Goal: Transaction & Acquisition: Book appointment/travel/reservation

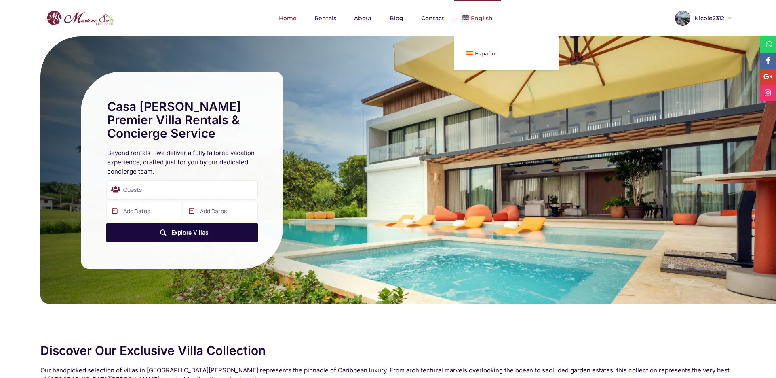
click at [482, 53] on span "Español" at bounding box center [486, 53] width 22 height 6
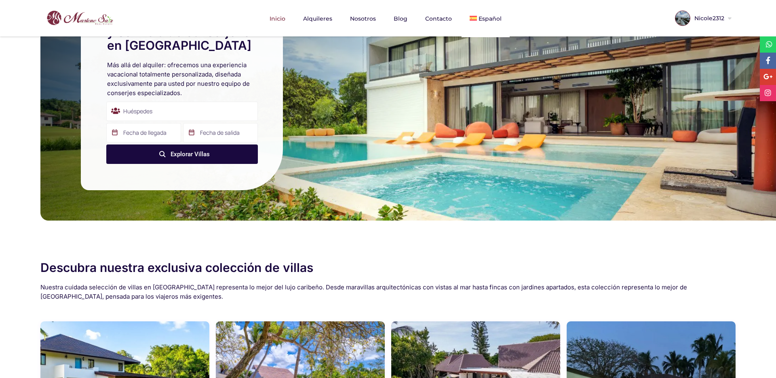
scroll to position [50, 0]
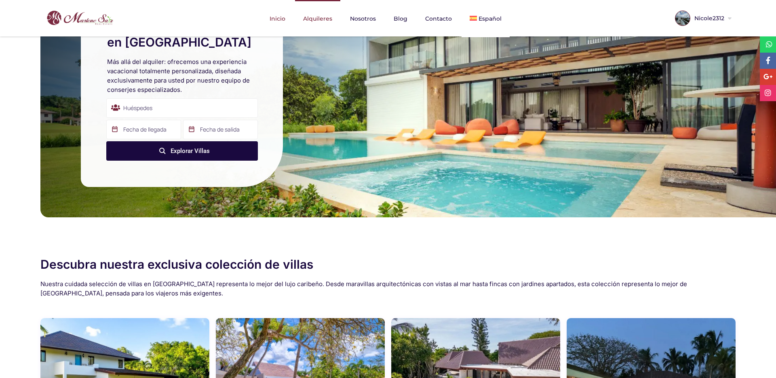
click at [321, 24] on link "Alquileres" at bounding box center [317, 18] width 45 height 37
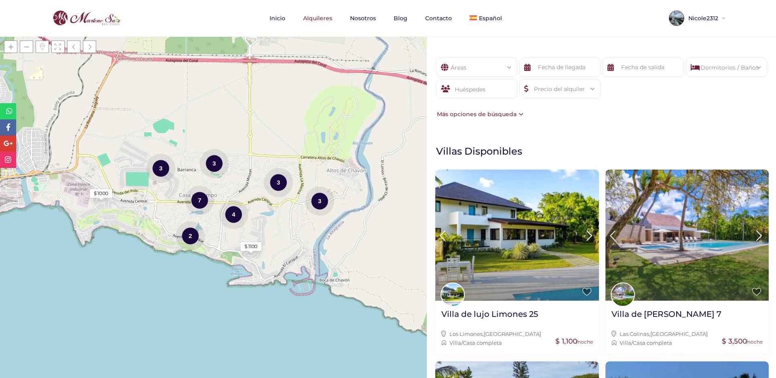
click at [740, 68] on div "Dormitorios / Baños" at bounding box center [727, 65] width 68 height 14
click at [562, 147] on h1 "Villas Disponibles" at bounding box center [604, 151] width 336 height 13
click at [577, 66] on input "text" at bounding box center [560, 66] width 81 height 19
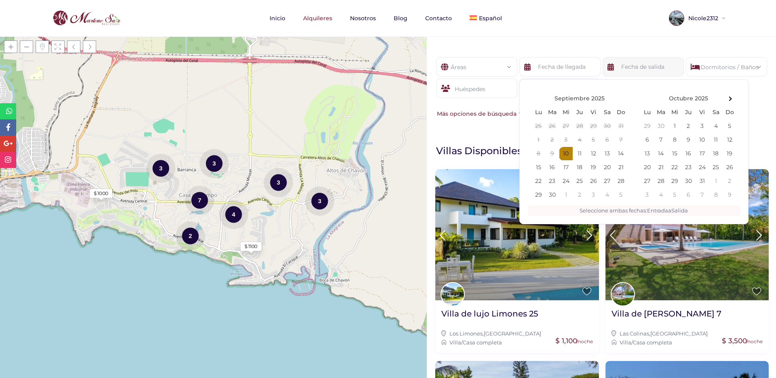
click at [625, 69] on input "text" at bounding box center [643, 66] width 81 height 19
click at [562, 65] on input "text" at bounding box center [560, 66] width 81 height 19
click at [479, 83] on div "Huéspedes" at bounding box center [476, 87] width 81 height 19
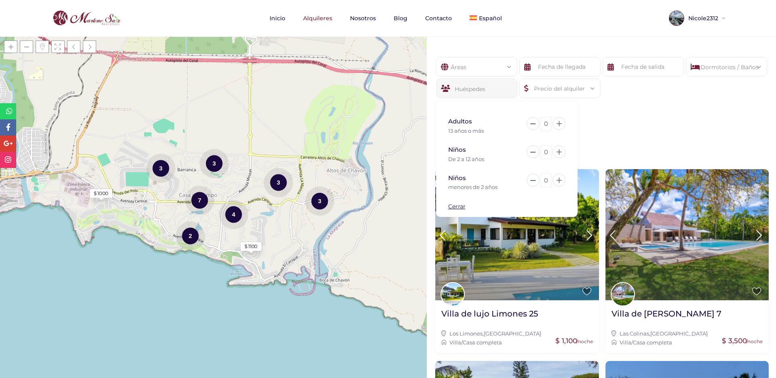
click at [473, 71] on div "Áreas" at bounding box center [477, 64] width 68 height 14
click at [556, 59] on input "text" at bounding box center [560, 66] width 81 height 19
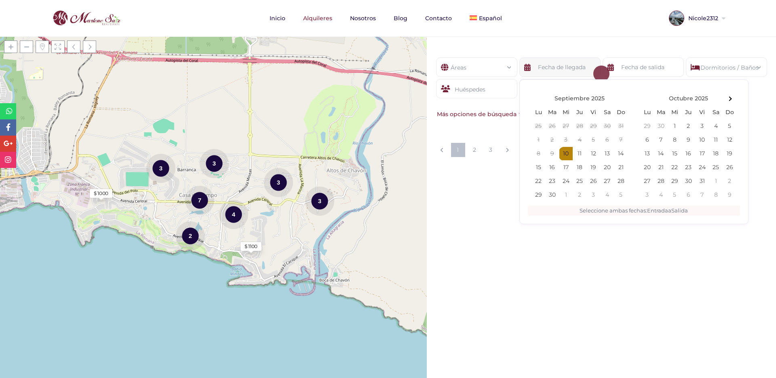
scroll to position [0, 0]
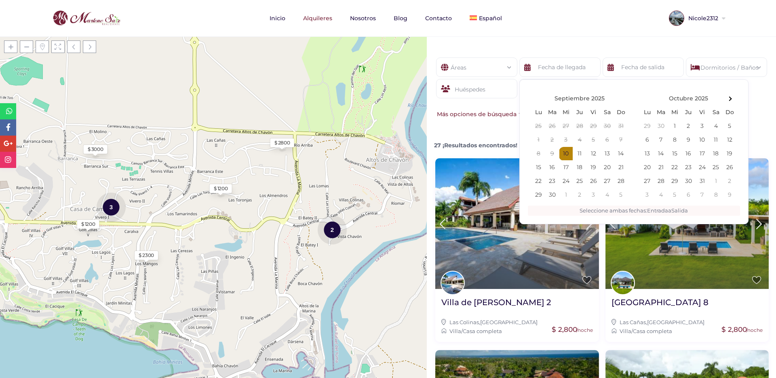
click at [601, 30] on nav "Inicio Alquileres Nosotros Blog Contacto Español English" at bounding box center [388, 18] width 708 height 36
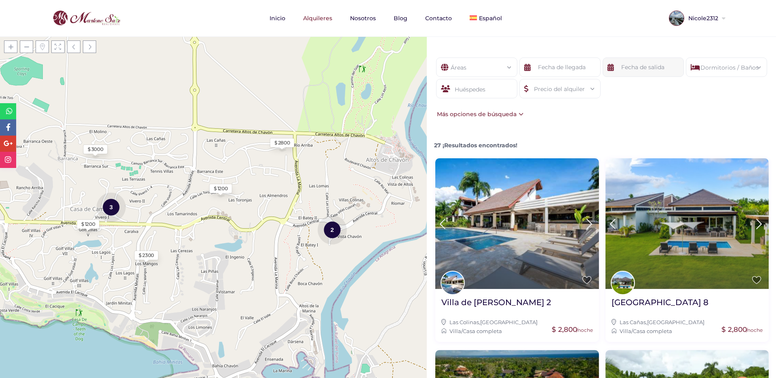
click at [625, 69] on input "text" at bounding box center [643, 66] width 81 height 19
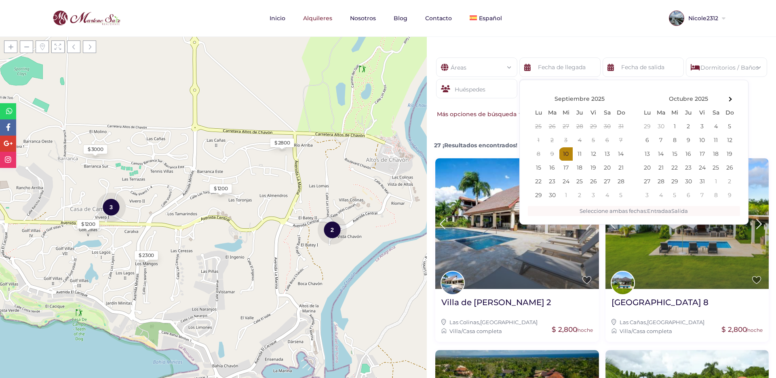
click at [740, 72] on div "Dormitorios / Baños Dormitorios 1 2 3 4 5 6+ Baños 1 2 3 4 5 6+ Restablecer Apl…" at bounding box center [726, 66] width 81 height 19
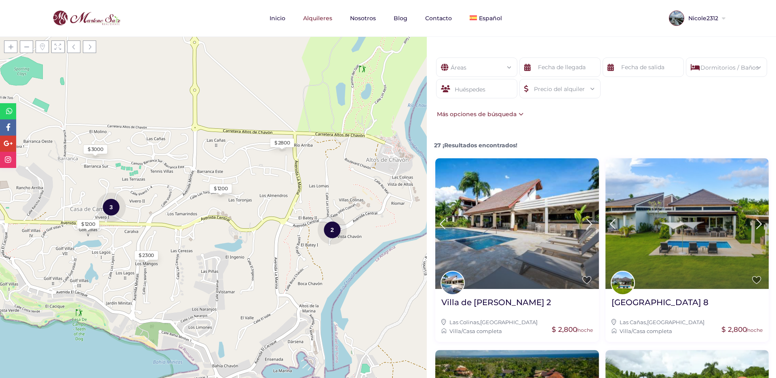
click at [740, 72] on div "Dormitorios / Baños Dormitorios 1 2 3 4 5 6+ Baños 1 2 3 4 5 6+ Restablecer Apl…" at bounding box center [726, 66] width 81 height 19
click at [722, 66] on div "Dormitorios / Baños" at bounding box center [727, 65] width 68 height 14
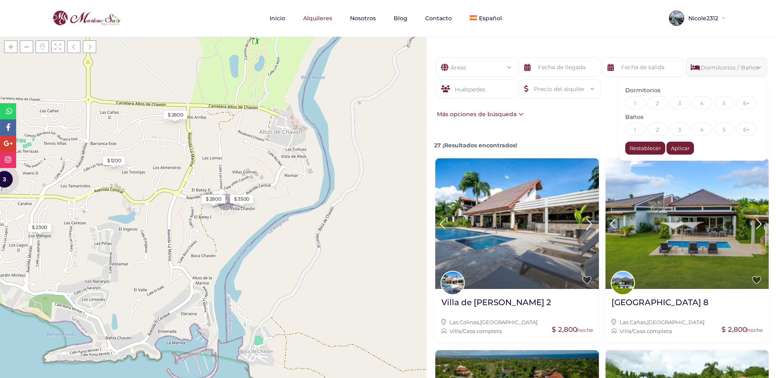
scroll to position [2, 0]
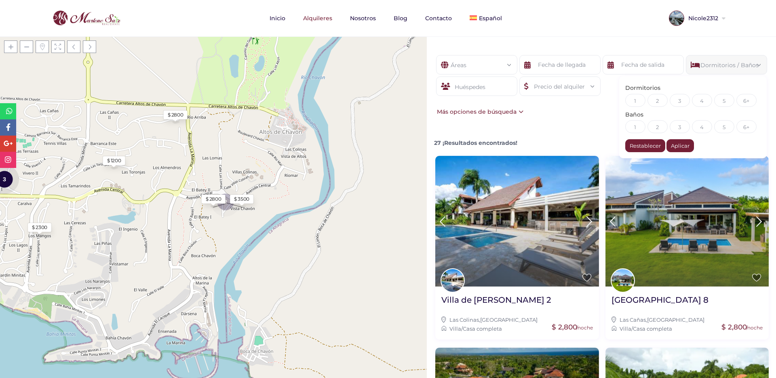
click at [624, 126] on div "Dormitorios 1 2 3 4 5 6+ Baños 1 2 3 4 5 6+ Restablecer Aplicar" at bounding box center [693, 117] width 148 height 82
click at [513, 114] on div "Más opciones de búsqueda" at bounding box center [479, 111] width 89 height 9
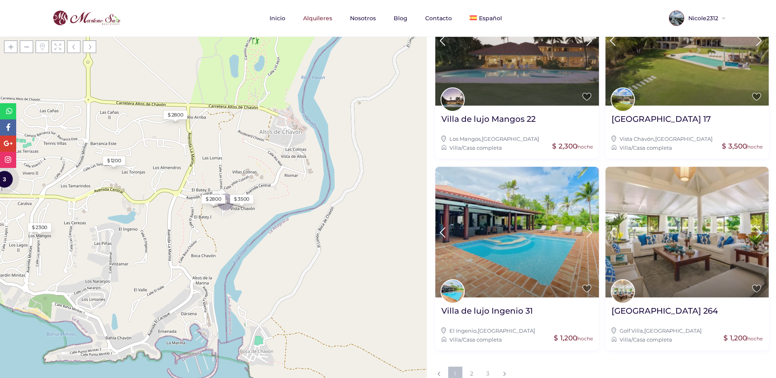
scroll to position [913, 0]
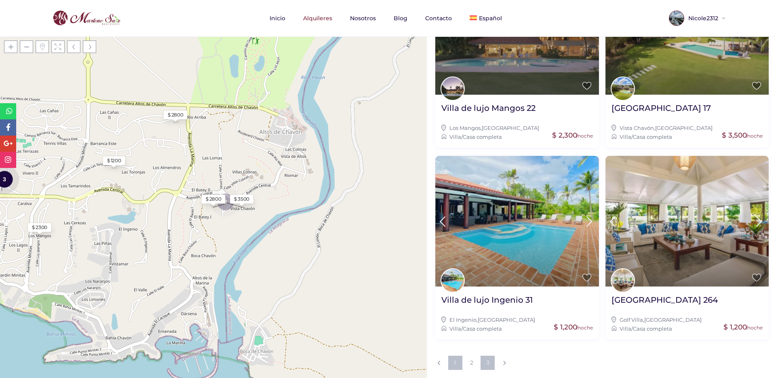
click at [488, 361] on link "3" at bounding box center [488, 362] width 14 height 14
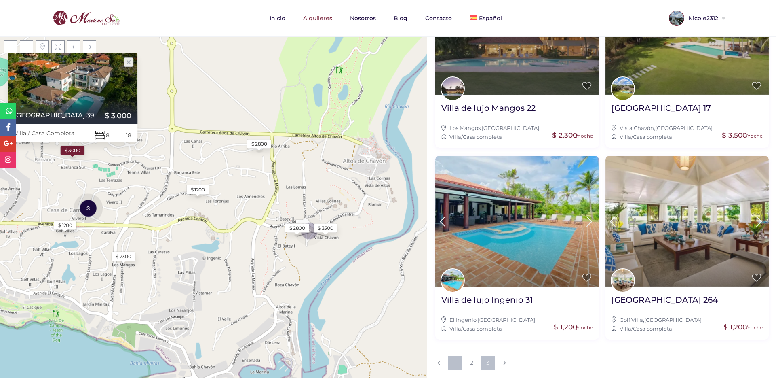
scroll to position [258, 0]
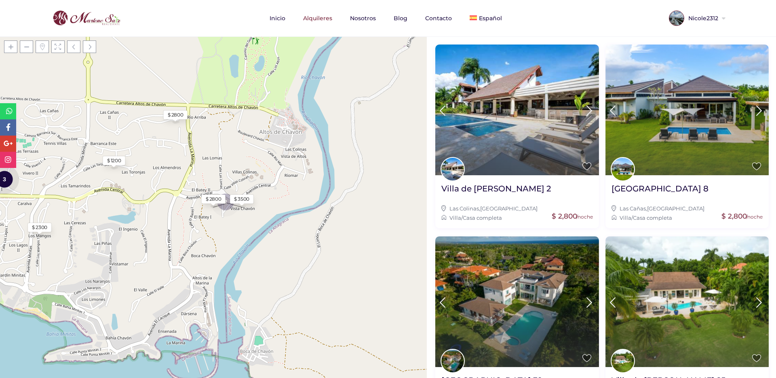
click at [212, 201] on div "$ 2800" at bounding box center [214, 198] width 16 height 7
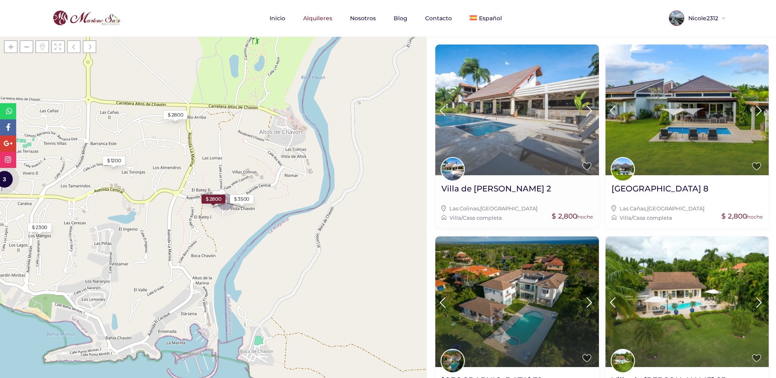
click at [546, 103] on img at bounding box center [517, 109] width 164 height 131
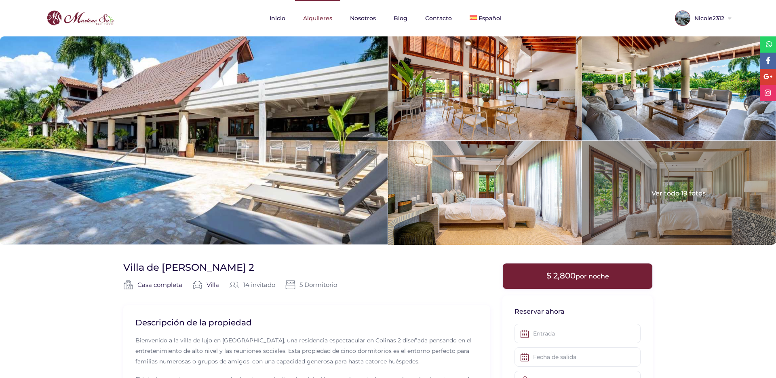
click at [321, 22] on link "Alquileres" at bounding box center [317, 18] width 45 height 36
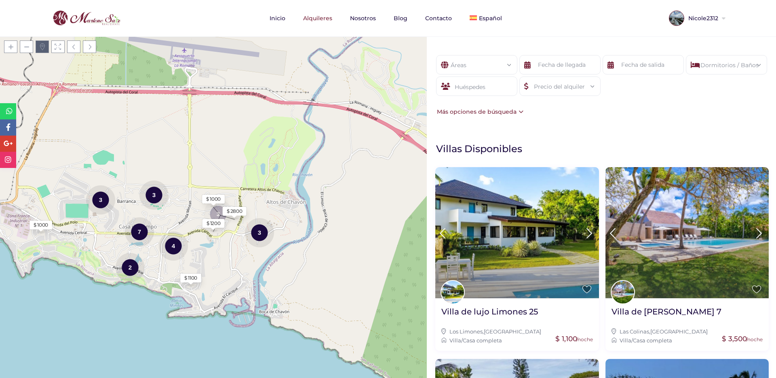
scroll to position [4, 0]
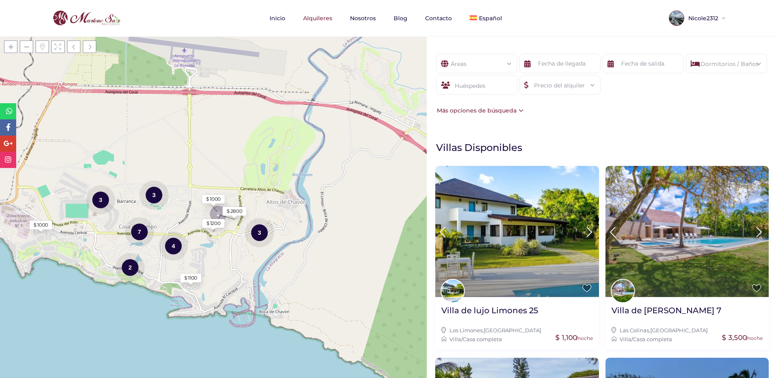
click at [492, 89] on div "Huéspedes" at bounding box center [476, 84] width 81 height 19
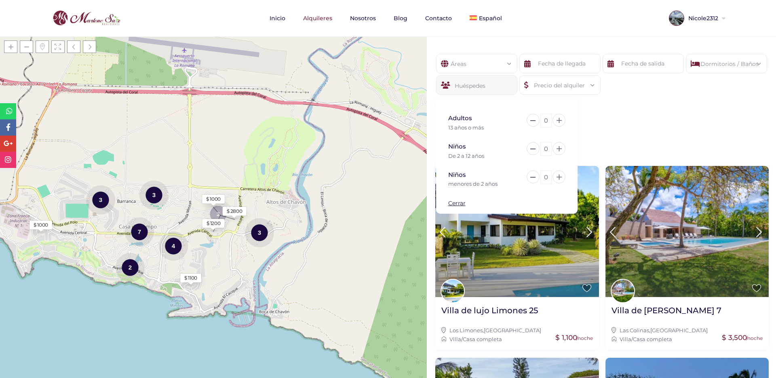
click at [550, 116] on div "0" at bounding box center [546, 121] width 11 height 14
click at [546, 150] on div "0" at bounding box center [546, 149] width 11 height 14
click at [548, 120] on div "20" at bounding box center [544, 121] width 15 height 14
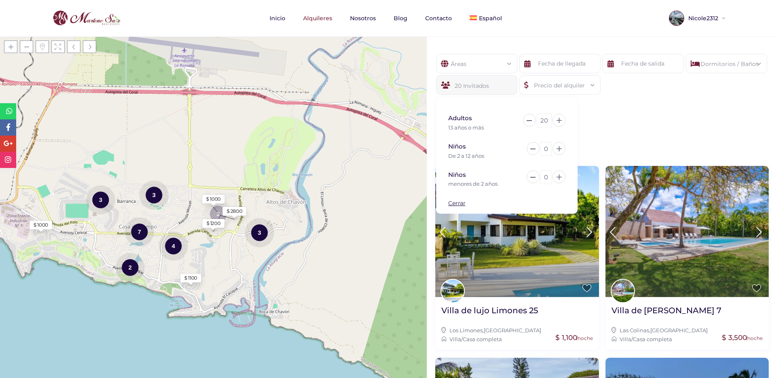
click at [548, 120] on div "20" at bounding box center [544, 121] width 15 height 14
click at [548, 123] on div "110" at bounding box center [544, 121] width 15 height 14
click at [547, 118] on div "0" at bounding box center [546, 121] width 11 height 14
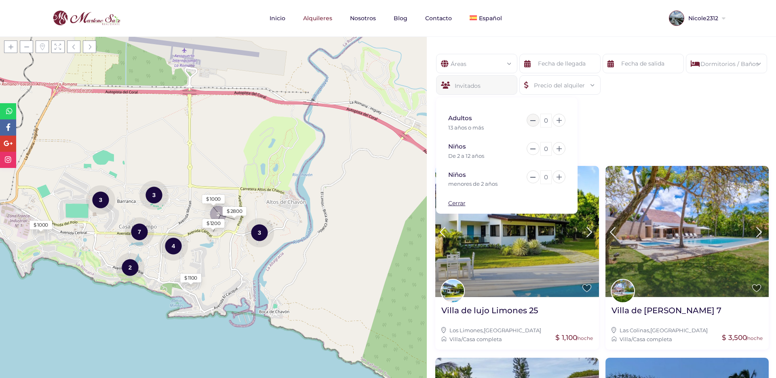
click at [533, 120] on icon at bounding box center [532, 120] width 5 height 1
click at [562, 121] on button at bounding box center [559, 120] width 13 height 13
click at [562, 150] on button at bounding box center [559, 148] width 13 height 13
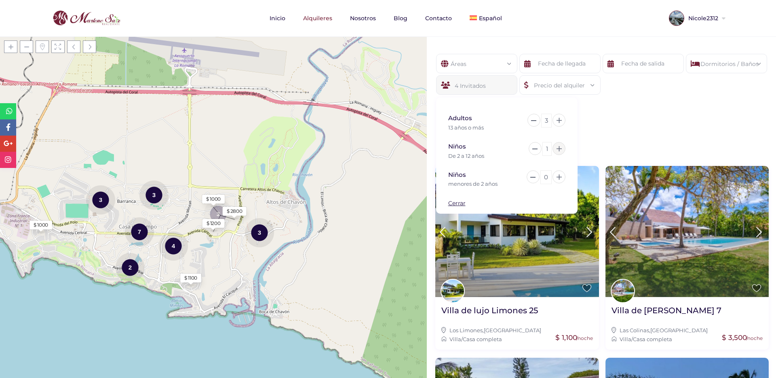
click at [562, 150] on button at bounding box center [559, 148] width 13 height 13
click at [561, 178] on icon at bounding box center [559, 176] width 5 height 5
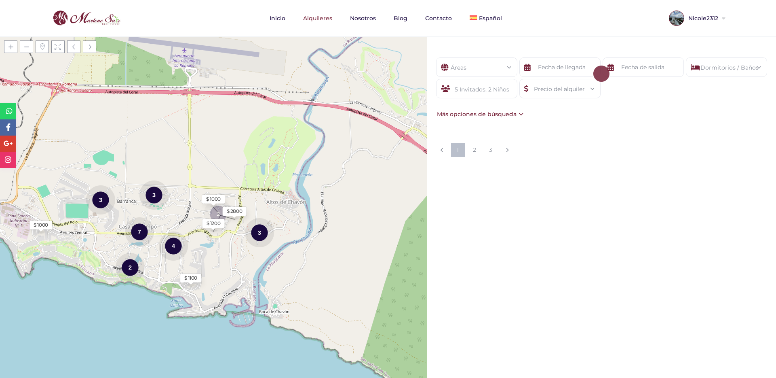
scroll to position [0, 0]
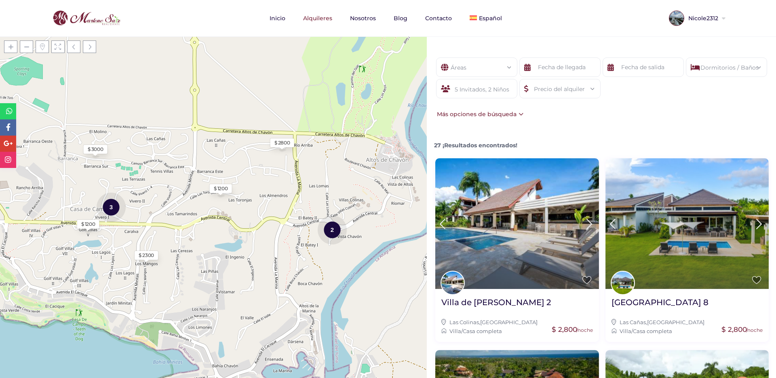
click at [496, 89] on div "5 Invitados, 2 Niños" at bounding box center [476, 88] width 81 height 19
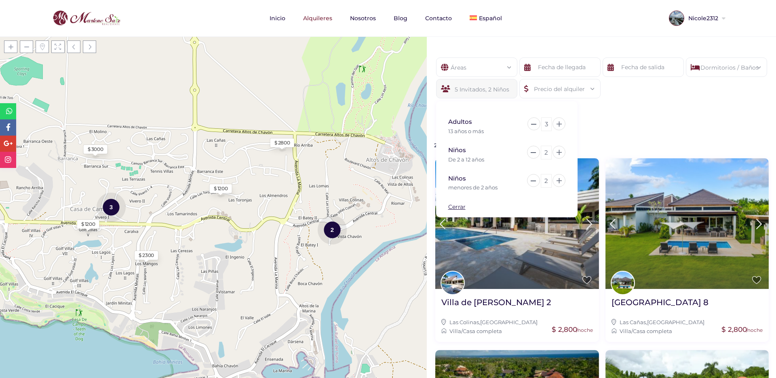
click at [636, 120] on div "Áreas Todas las areas Casa De Campo (27) - Barranca (1) - Barranca Oeste (1) - …" at bounding box center [601, 87] width 349 height 85
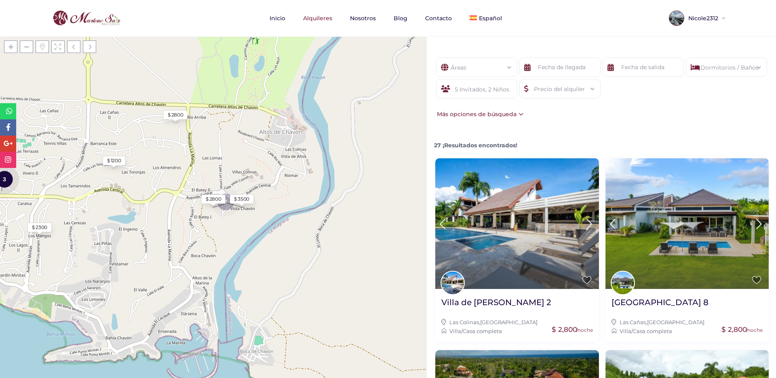
click at [237, 201] on div "$ 3500" at bounding box center [241, 198] width 15 height 7
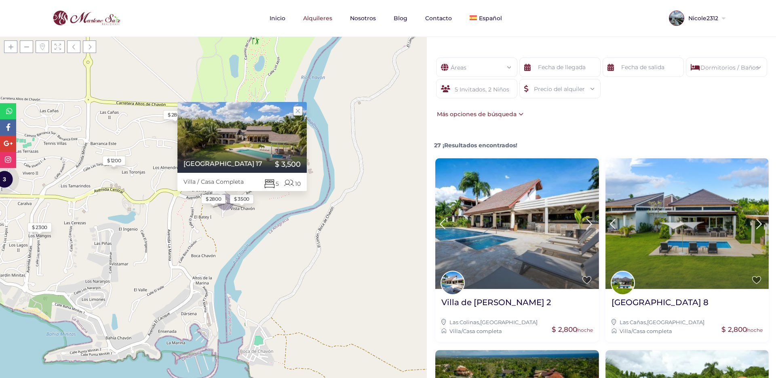
click at [217, 199] on div "$ 2800" at bounding box center [214, 198] width 16 height 7
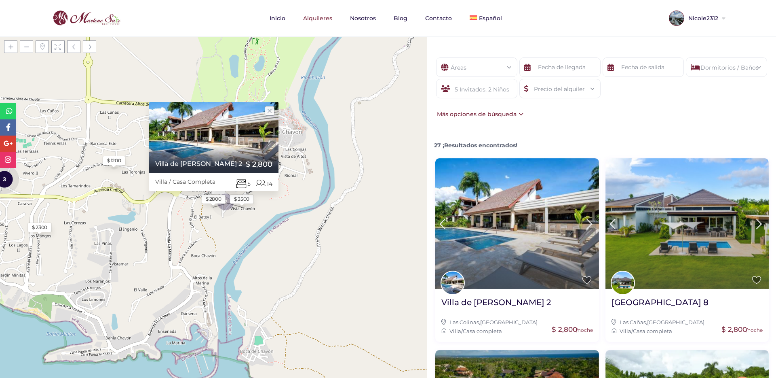
click at [114, 162] on div "$ 1200" at bounding box center [114, 160] width 14 height 7
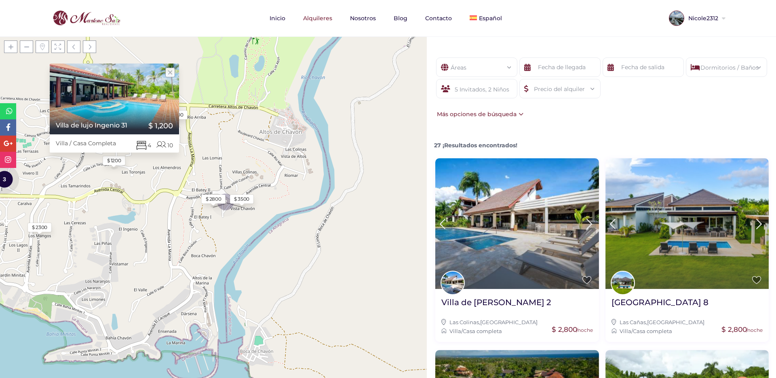
click at [184, 116] on div "$ 2800" at bounding box center [176, 114] width 24 height 9
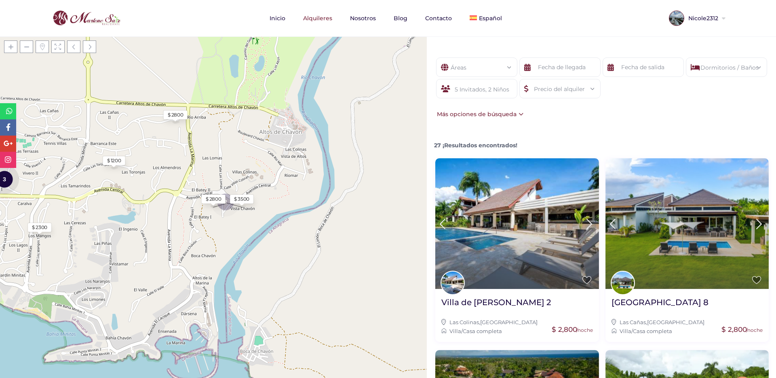
click at [507, 117] on div "Más opciones de búsqueda" at bounding box center [479, 114] width 89 height 9
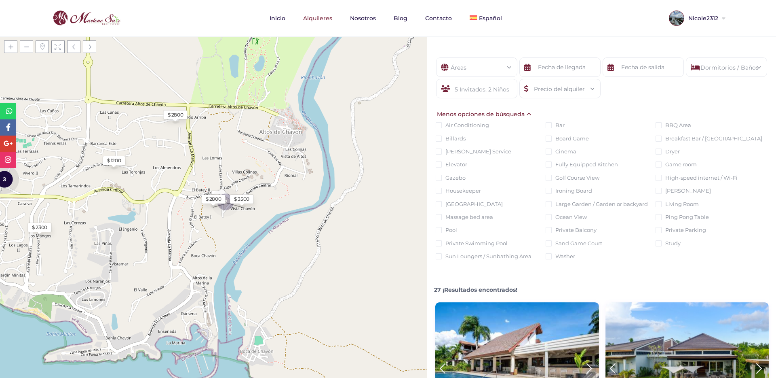
click at [507, 117] on div "Menos opciones de búsqueda" at bounding box center [484, 114] width 99 height 9
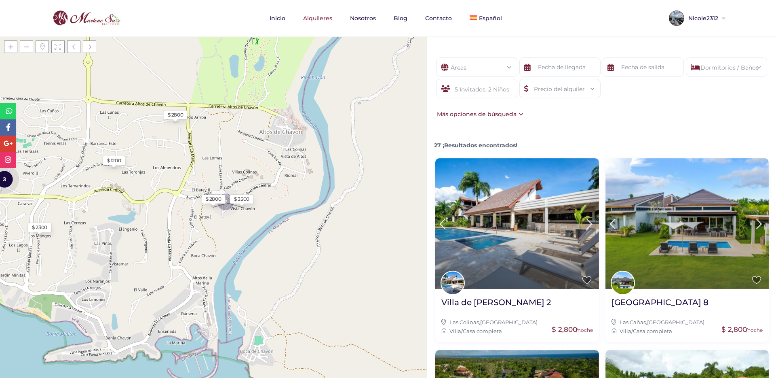
click at [643, 49] on div "Áreas Todas las areas Casa De Campo (27) - Barranca (1) - Barranca Oeste (1) - …" at bounding box center [601, 87] width 349 height 85
click at [631, 60] on input "text" at bounding box center [643, 66] width 81 height 19
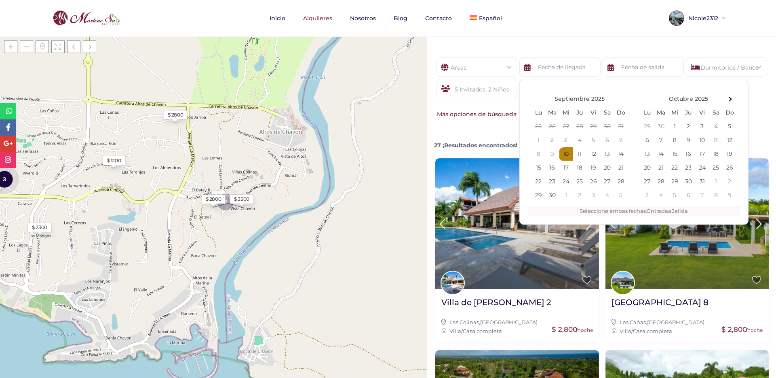
click at [622, 99] on th at bounding box center [621, 99] width 14 height 14
click at [731, 97] on th at bounding box center [730, 99] width 14 height 14
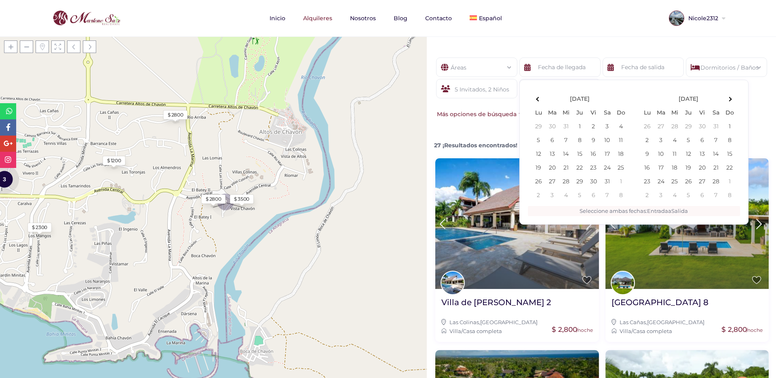
click at [731, 97] on th at bounding box center [730, 99] width 14 height 14
click at [540, 100] on th at bounding box center [539, 99] width 14 height 14
click at [482, 131] on div "Áreas Todas las areas Casa De Campo (27) - Barranca (1) - Barranca Oeste (1) - …" at bounding box center [601, 87] width 349 height 85
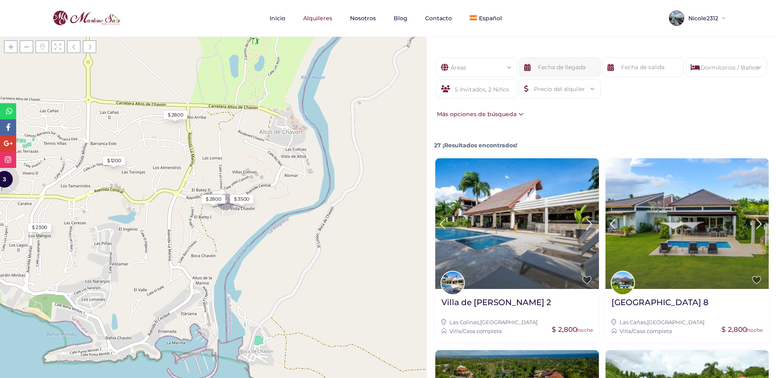
click at [568, 62] on input "text" at bounding box center [560, 66] width 81 height 19
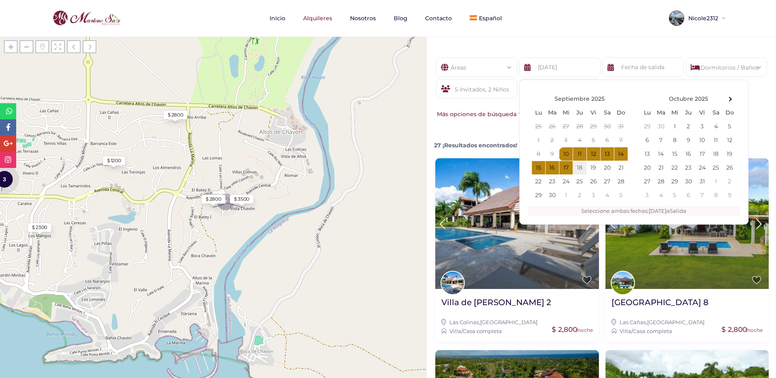
type input "09-10-2025"
type input "09-18-2025"
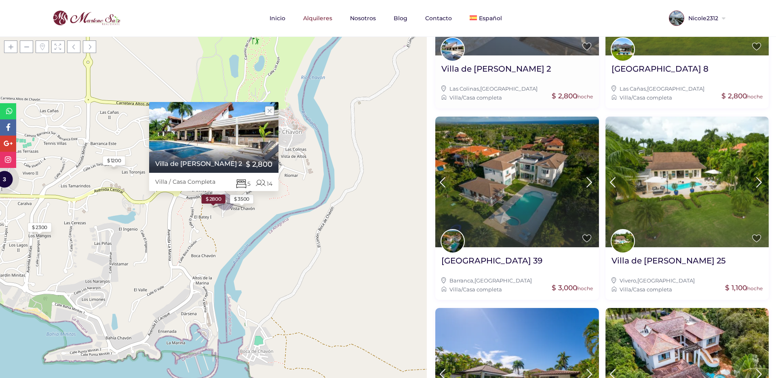
scroll to position [297, 0]
